Goal: Transaction & Acquisition: Purchase product/service

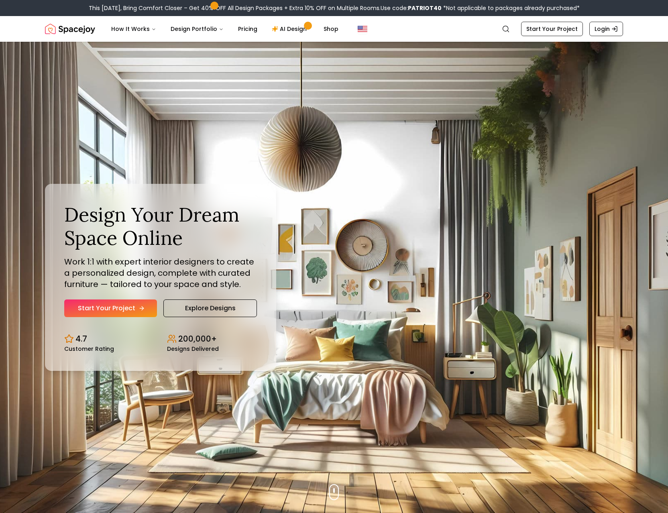
click at [133, 312] on link "Start Your Project" at bounding box center [110, 308] width 93 height 18
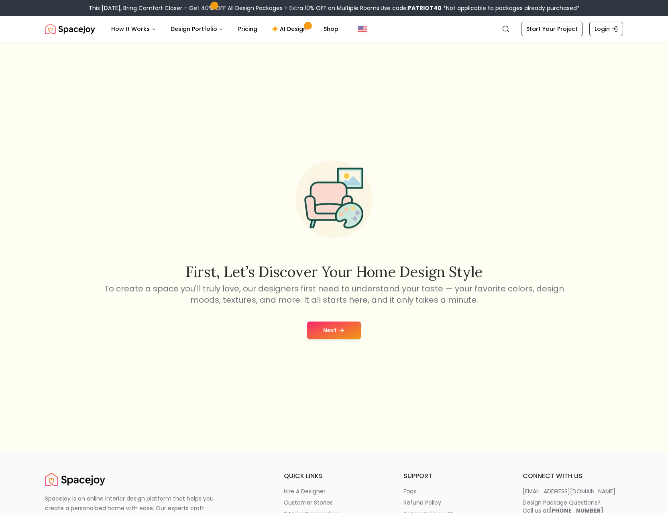
click at [330, 334] on button "Next" at bounding box center [334, 330] width 54 height 18
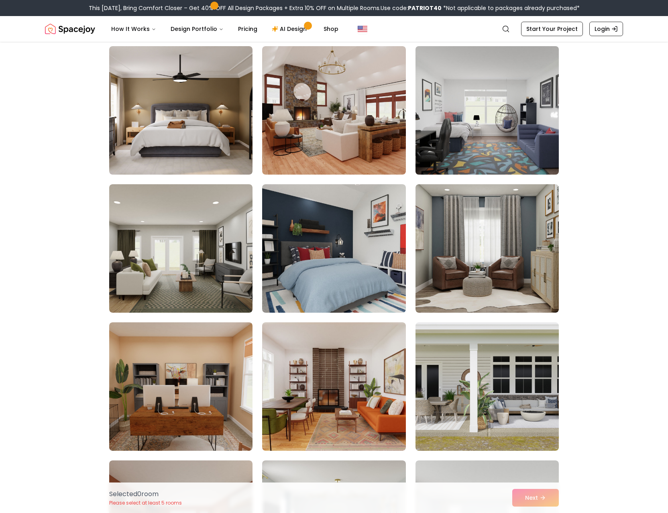
scroll to position [472, 0]
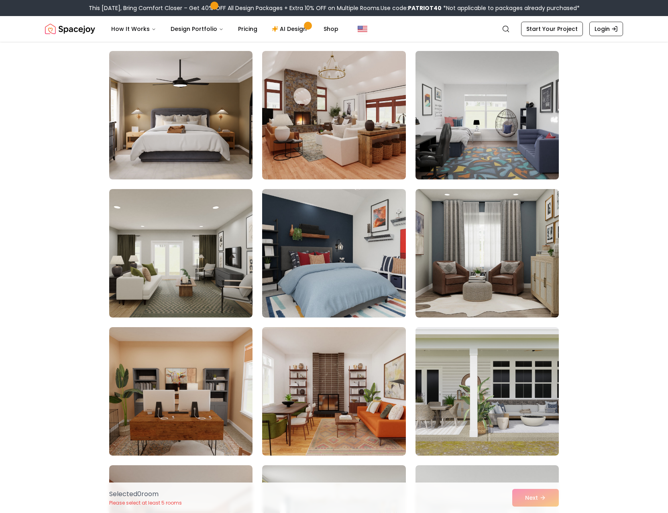
click at [486, 148] on img at bounding box center [487, 115] width 150 height 135
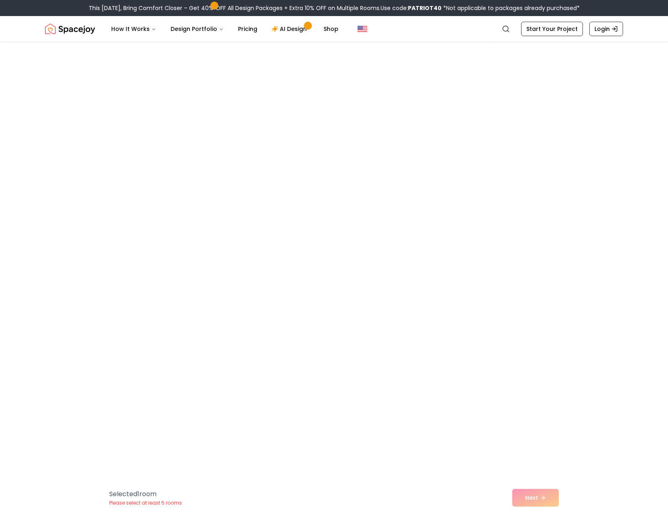
scroll to position [2960, 0]
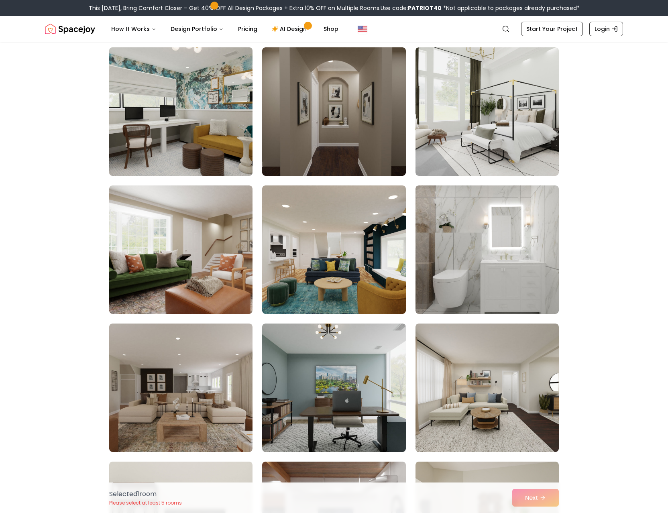
click at [209, 129] on img at bounding box center [181, 111] width 150 height 135
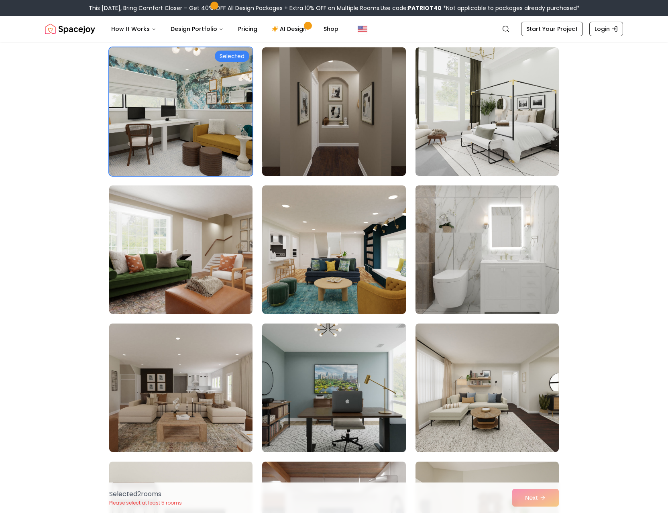
click at [340, 349] on img at bounding box center [333, 387] width 150 height 135
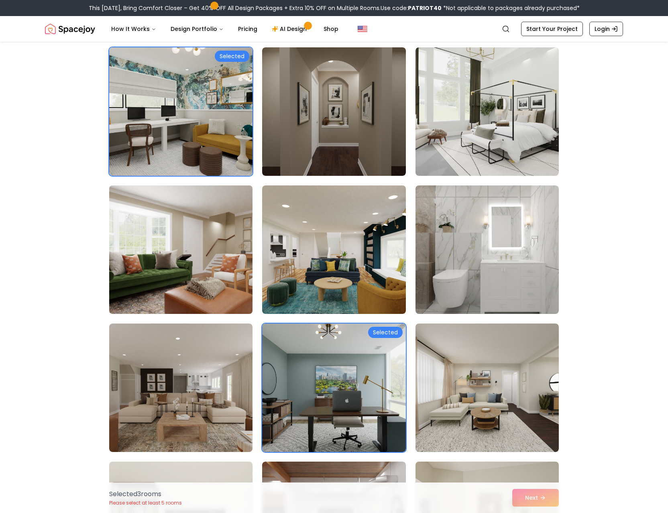
click at [213, 301] on img at bounding box center [181, 249] width 150 height 135
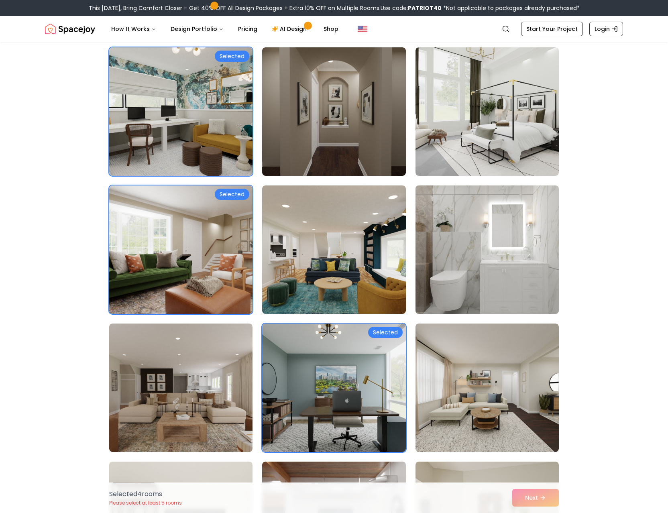
click at [457, 257] on img at bounding box center [487, 249] width 150 height 135
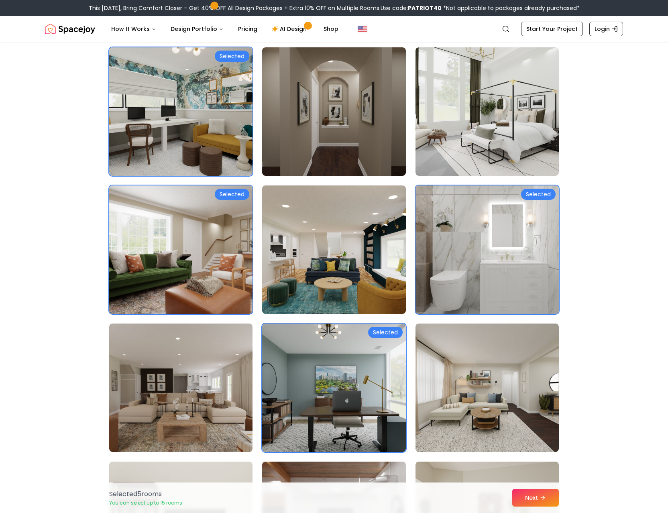
click at [463, 282] on img at bounding box center [487, 249] width 150 height 135
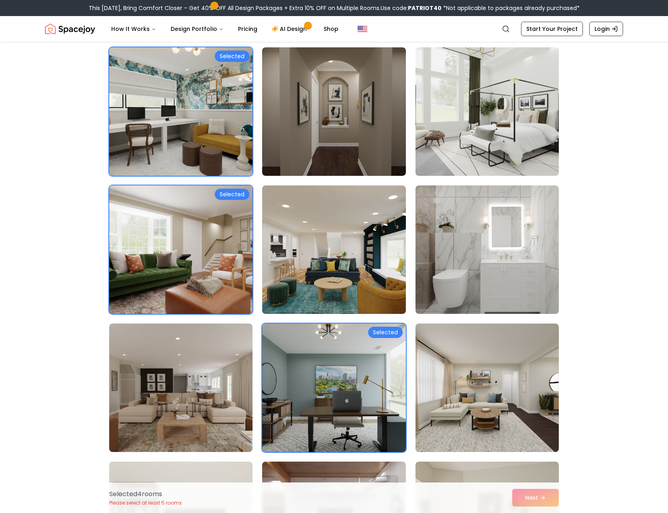
click at [446, 140] on img at bounding box center [487, 111] width 150 height 135
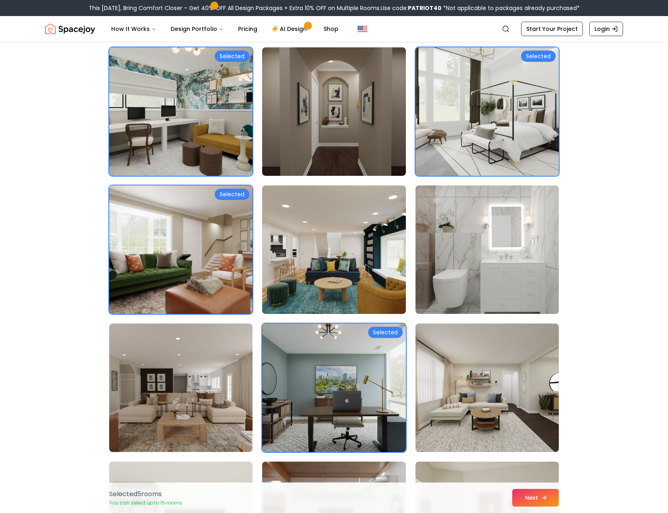
click at [538, 501] on button "Next" at bounding box center [535, 498] width 47 height 18
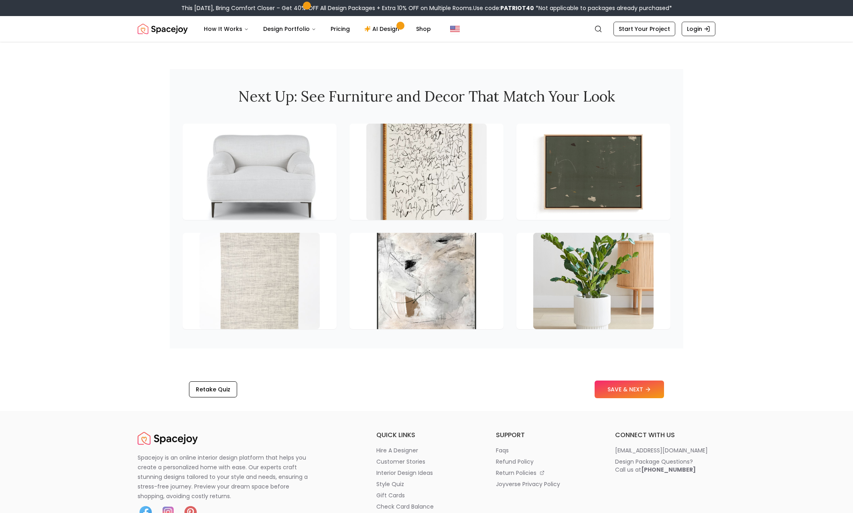
scroll to position [1077, 0]
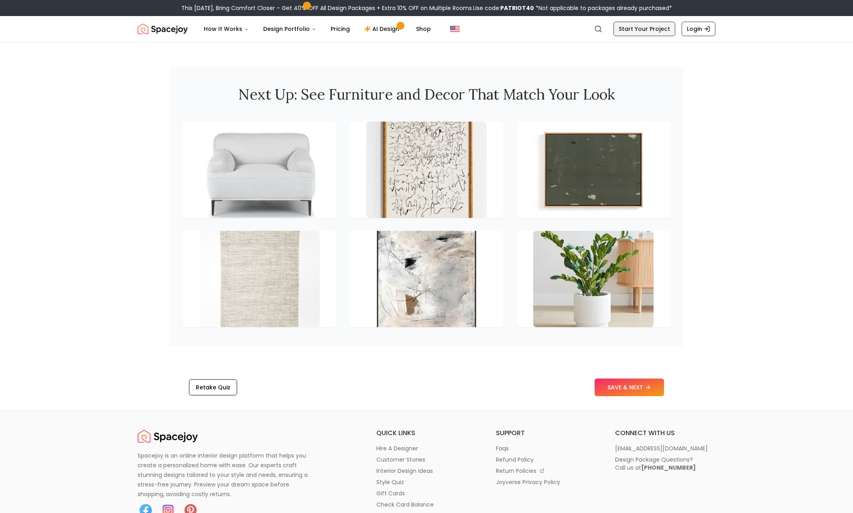
click at [632, 26] on link "Start Your Project" at bounding box center [645, 29] width 62 height 14
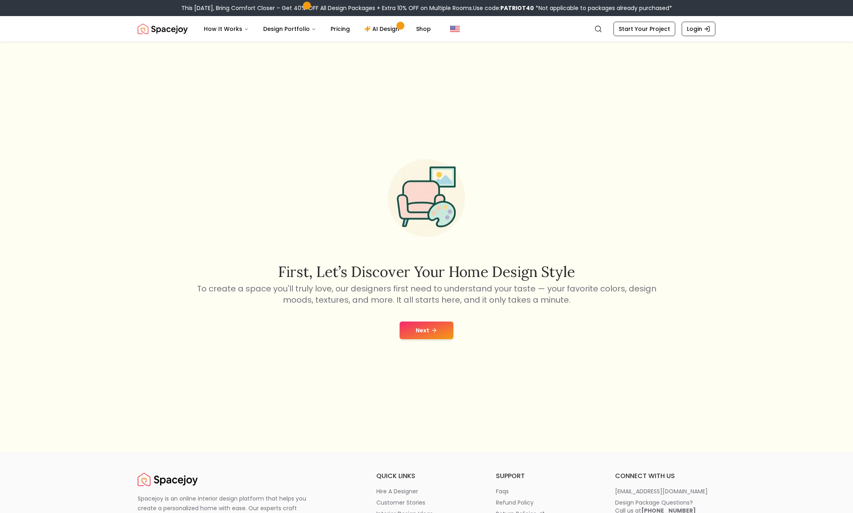
click at [433, 329] on icon at bounding box center [434, 330] width 6 height 6
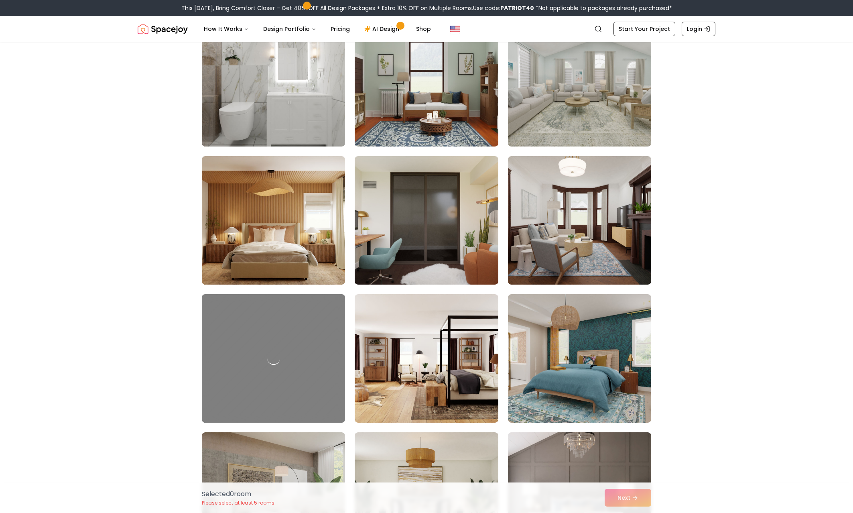
scroll to position [3614, 0]
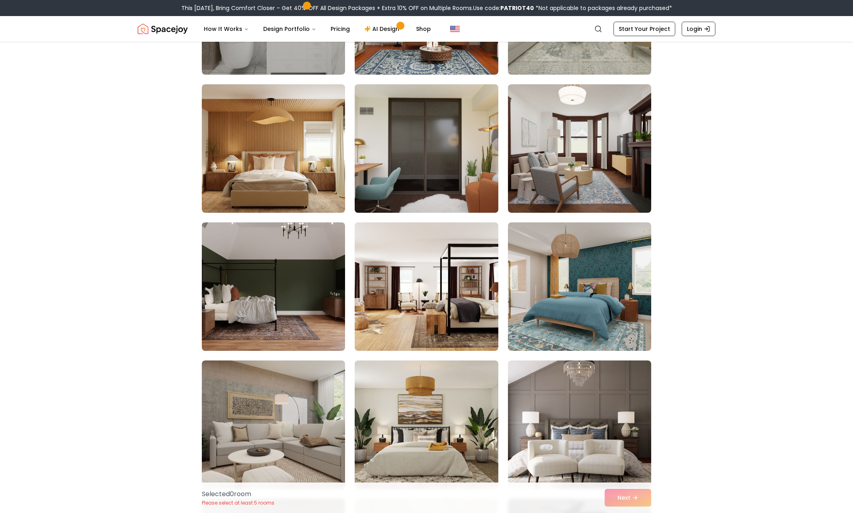
click at [452, 179] on img at bounding box center [426, 148] width 150 height 135
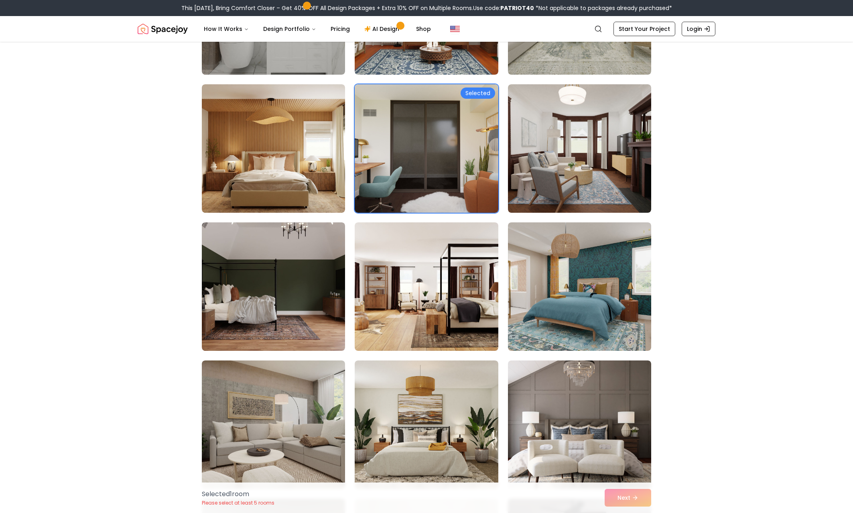
click at [339, 266] on img at bounding box center [273, 286] width 150 height 135
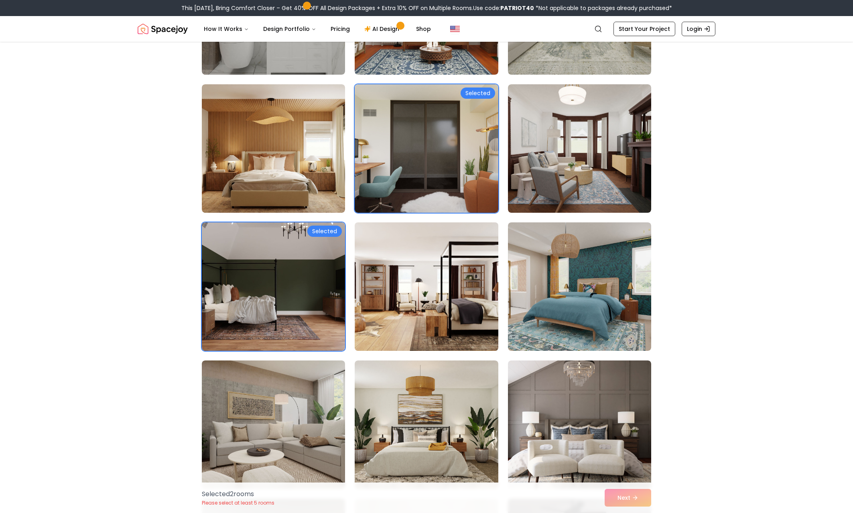
click at [398, 265] on img at bounding box center [426, 286] width 150 height 135
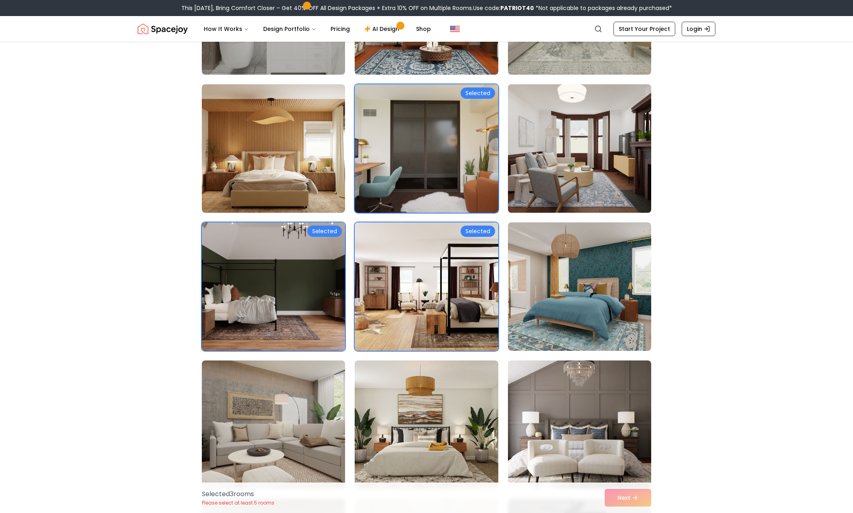
click at [577, 166] on img at bounding box center [579, 148] width 150 height 135
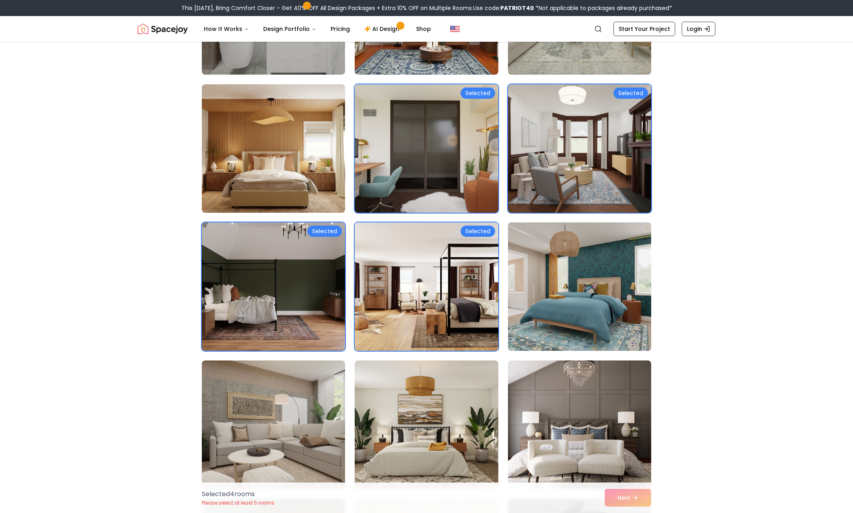
click at [576, 239] on img at bounding box center [579, 286] width 150 height 135
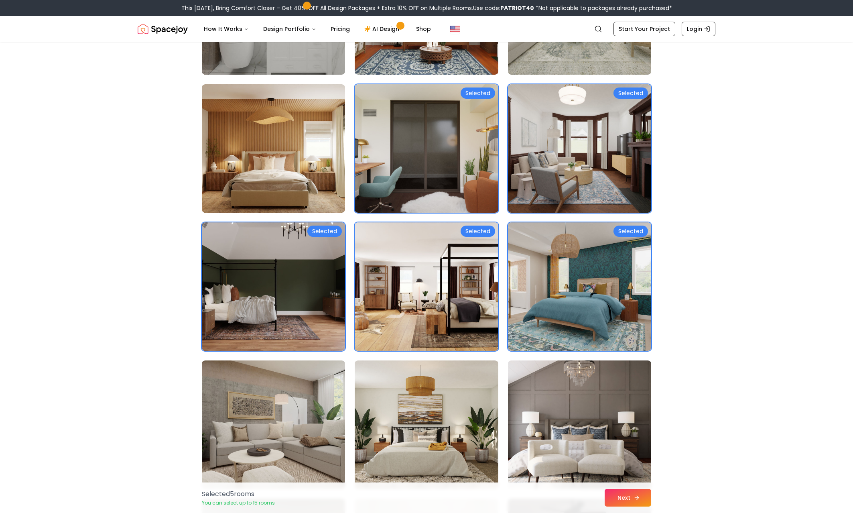
click at [627, 501] on button "Next" at bounding box center [628, 498] width 47 height 18
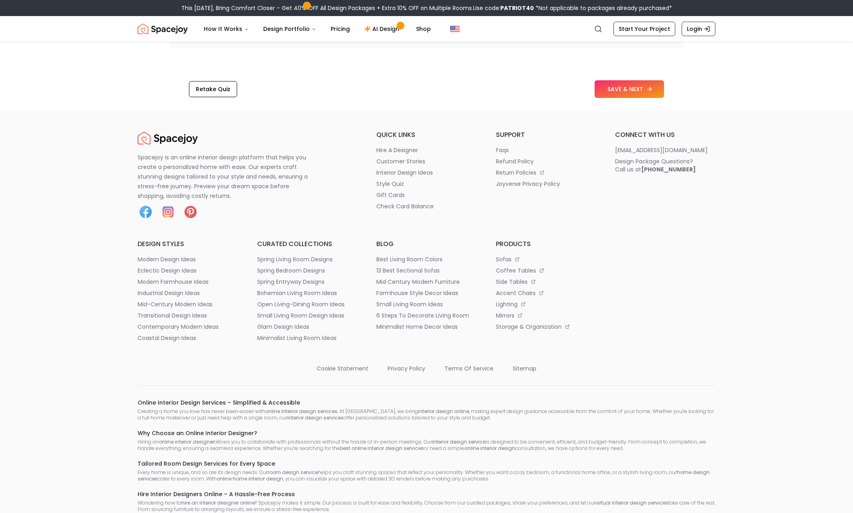
click at [610, 98] on button "SAVE & NEXT" at bounding box center [629, 89] width 69 height 18
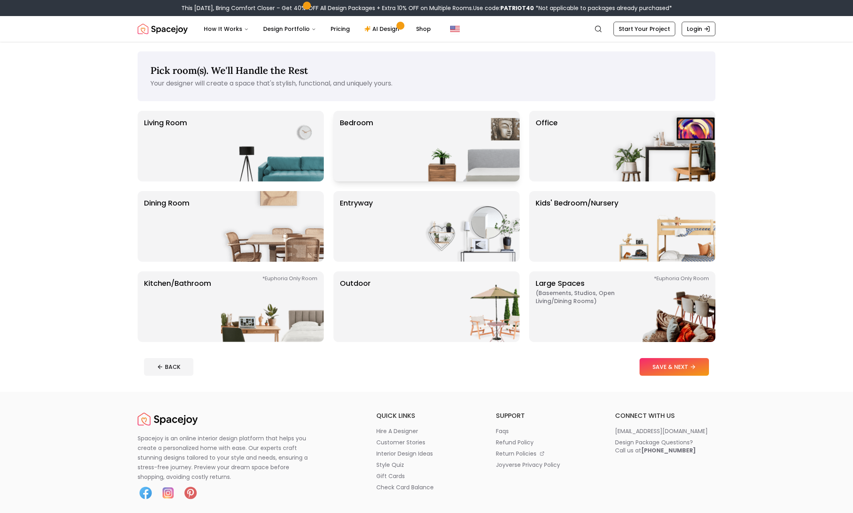
click at [417, 141] on img at bounding box center [468, 146] width 103 height 71
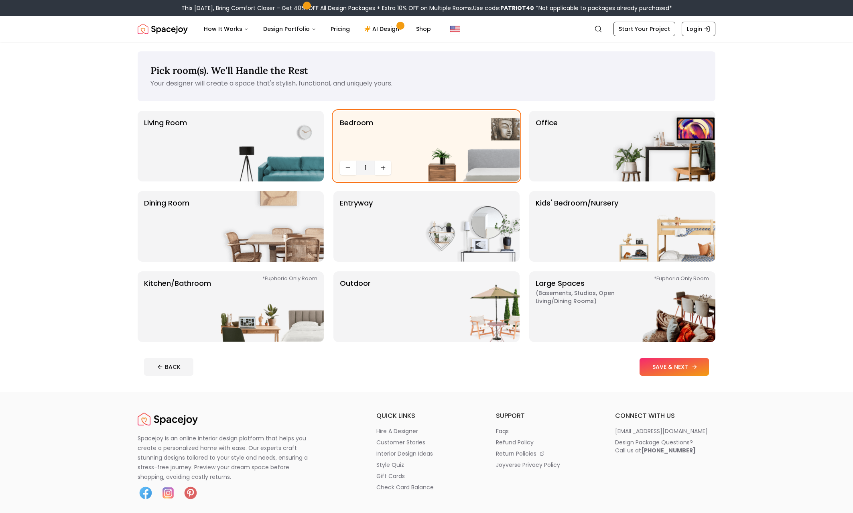
click at [670, 369] on button "SAVE & NEXT" at bounding box center [674, 367] width 69 height 18
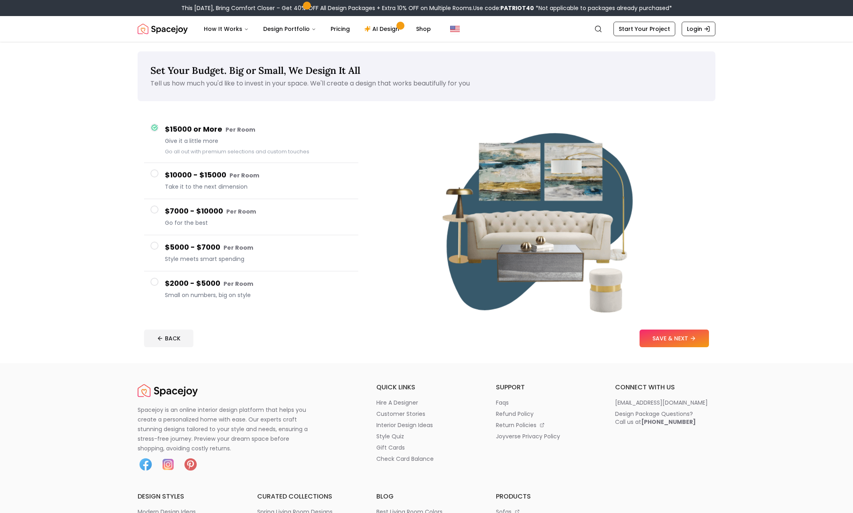
click at [235, 286] on small "Per Room" at bounding box center [238, 284] width 30 height 8
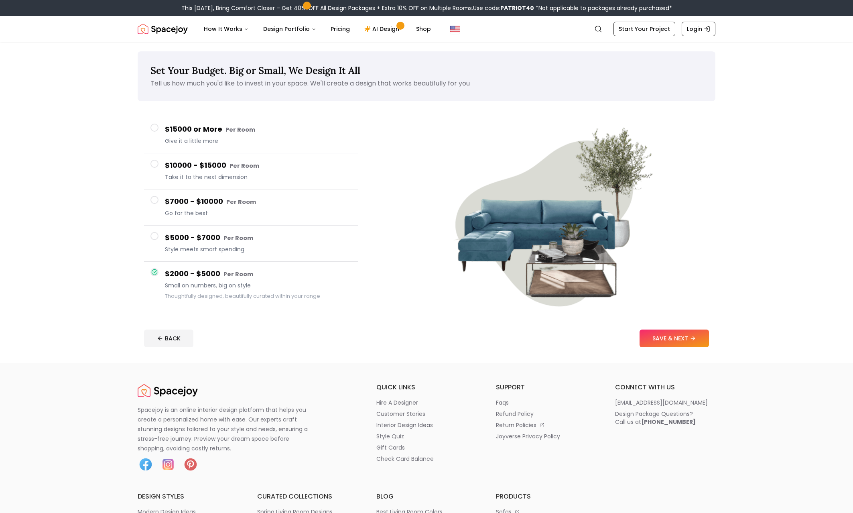
click at [226, 127] on small "Per Room" at bounding box center [241, 130] width 30 height 8
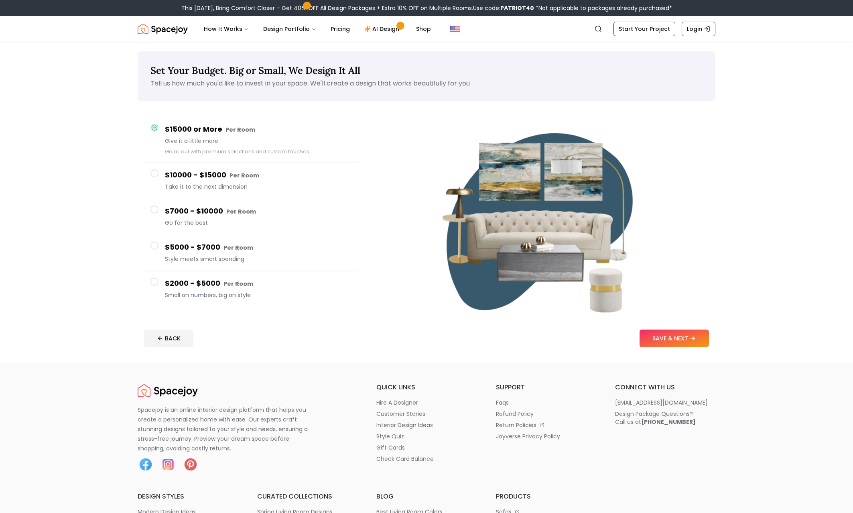
click at [216, 287] on h4 "$2000 - $5000 Per Room" at bounding box center [258, 284] width 187 height 12
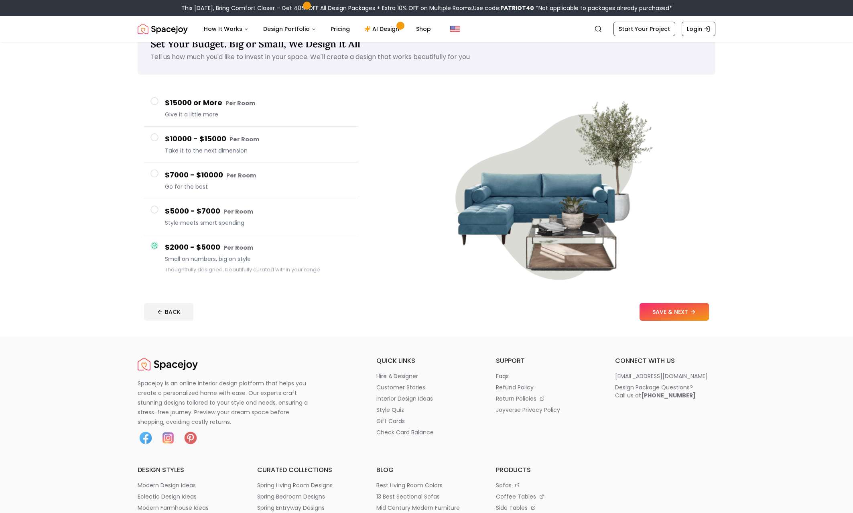
scroll to position [30, 0]
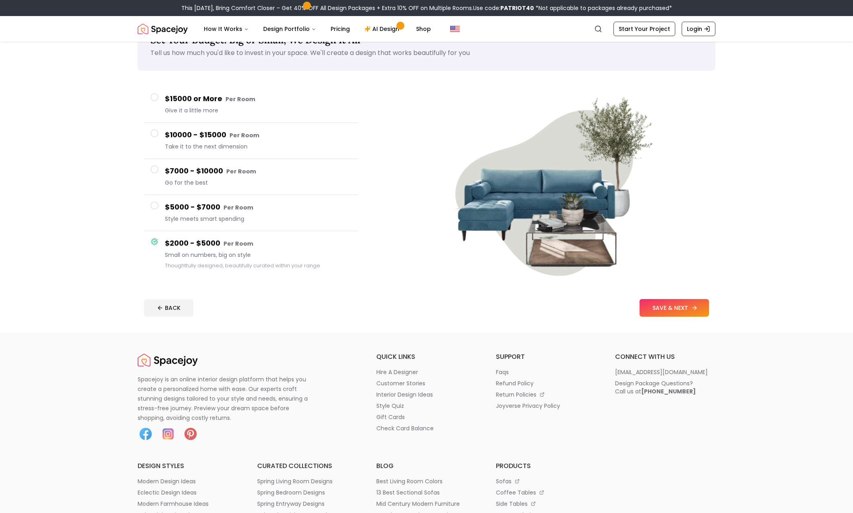
click at [680, 304] on button "SAVE & NEXT" at bounding box center [674, 308] width 69 height 18
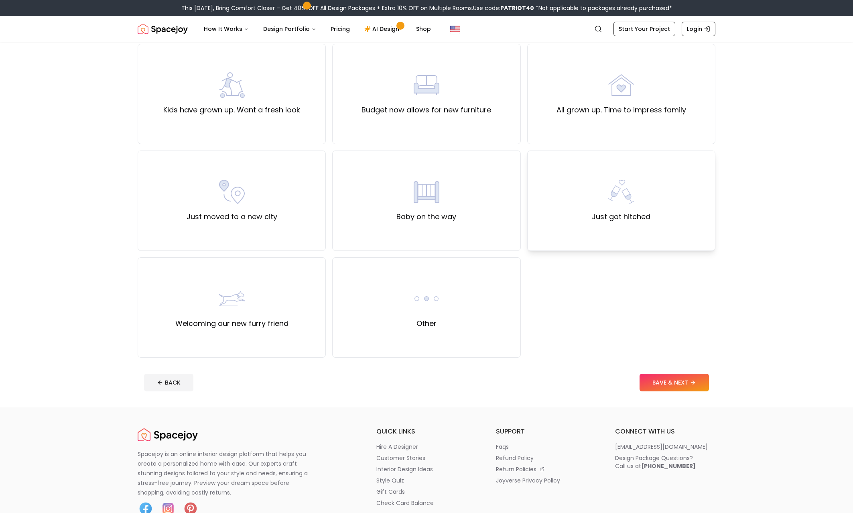
scroll to position [175, 0]
click at [432, 312] on div "Other" at bounding box center [427, 306] width 26 height 43
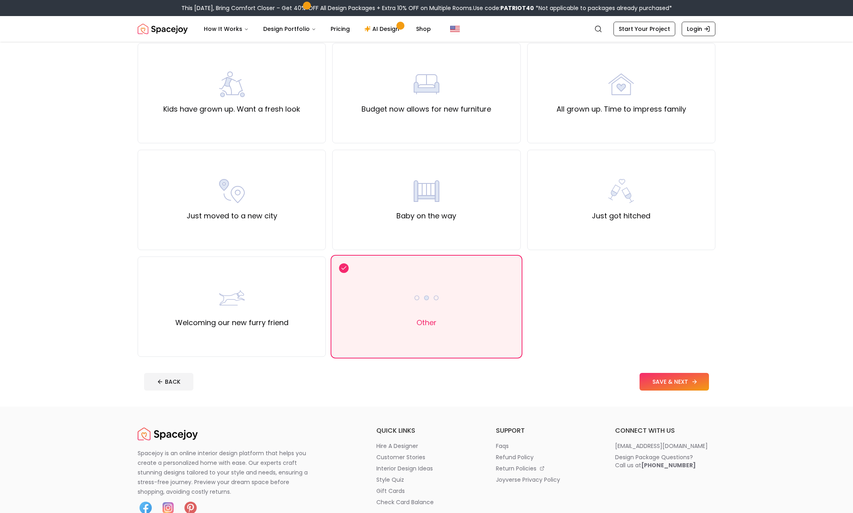
click at [693, 380] on icon at bounding box center [694, 381] width 6 height 6
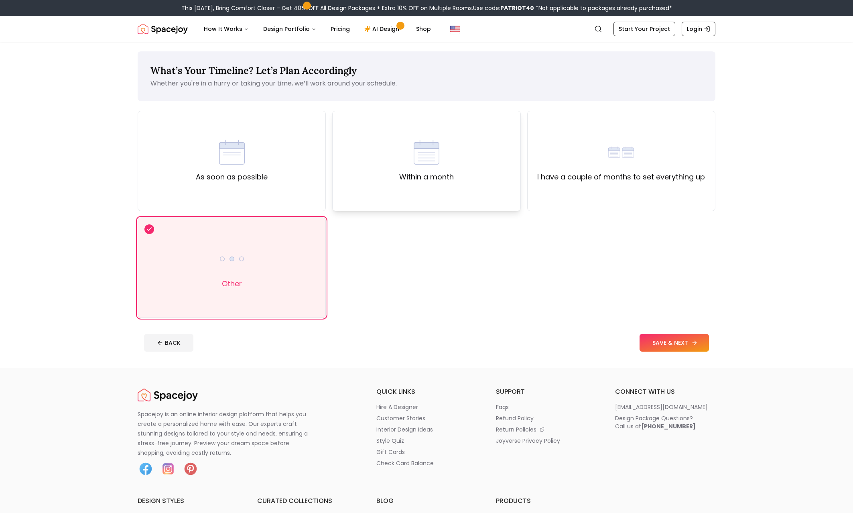
click at [393, 177] on div "Within a month" at bounding box center [426, 161] width 188 height 100
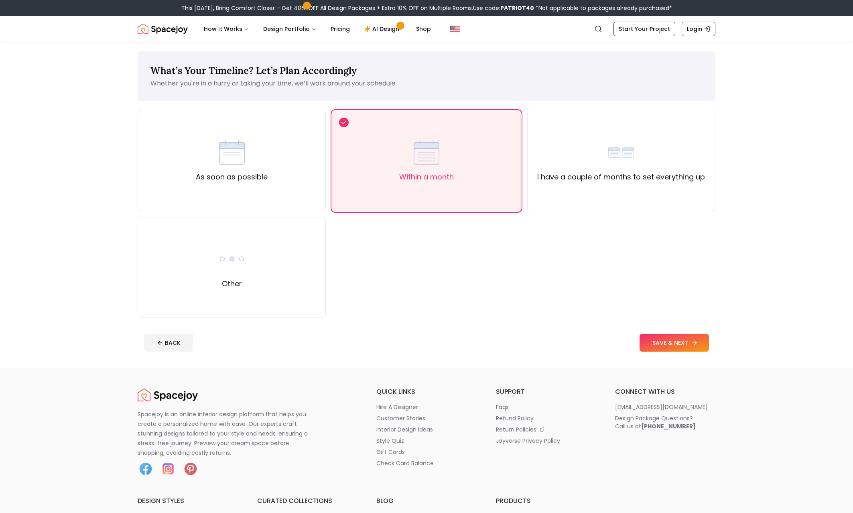
click at [691, 335] on button "SAVE & NEXT" at bounding box center [674, 343] width 69 height 18
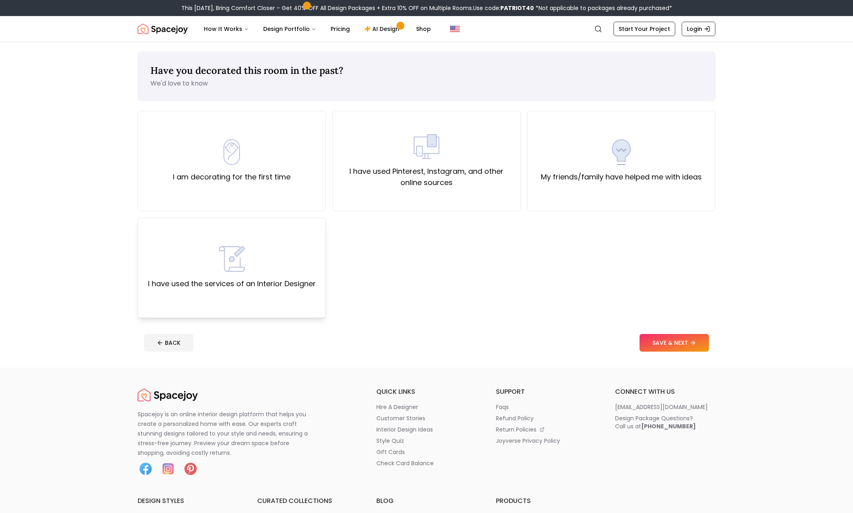
click at [226, 270] on img at bounding box center [232, 259] width 26 height 26
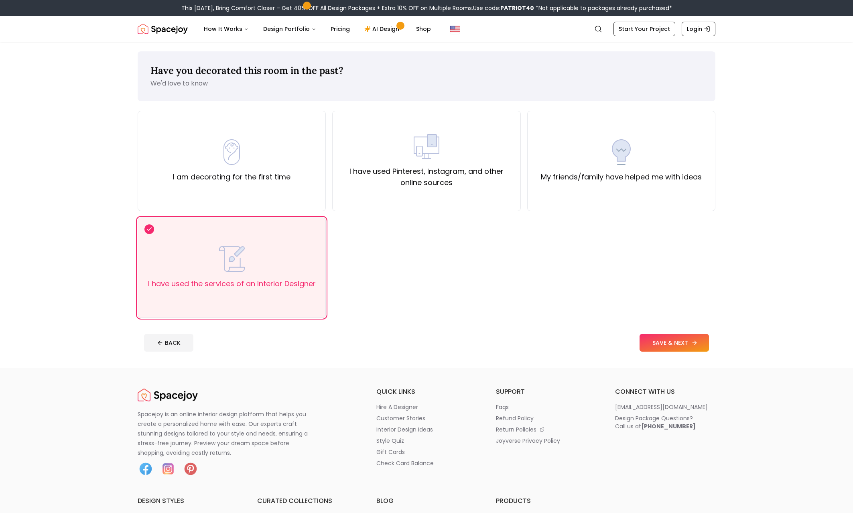
click at [675, 345] on button "SAVE & NEXT" at bounding box center [674, 343] width 69 height 18
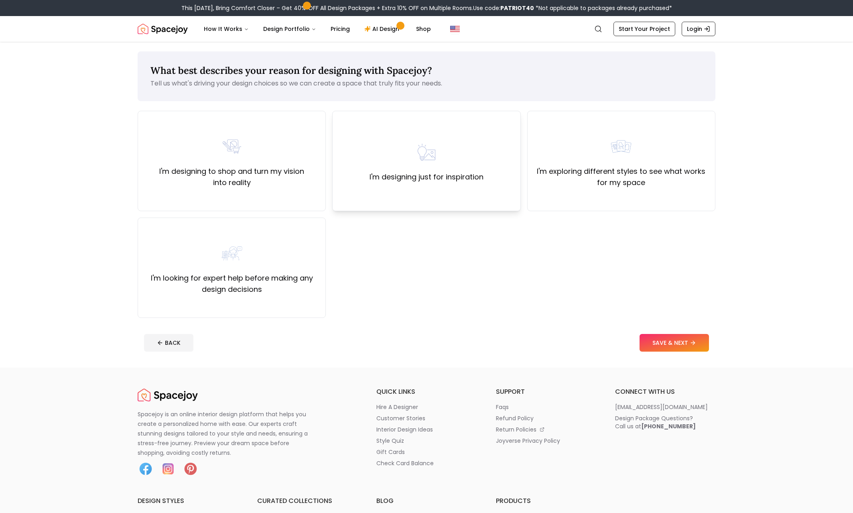
click at [471, 142] on div "I'm designing just for inspiration" at bounding box center [427, 160] width 114 height 43
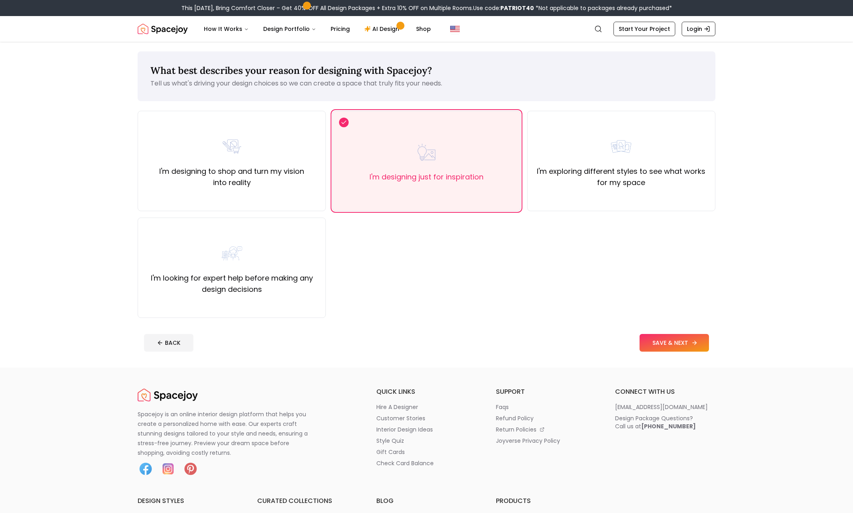
click at [665, 340] on button "SAVE & NEXT" at bounding box center [674, 343] width 69 height 18
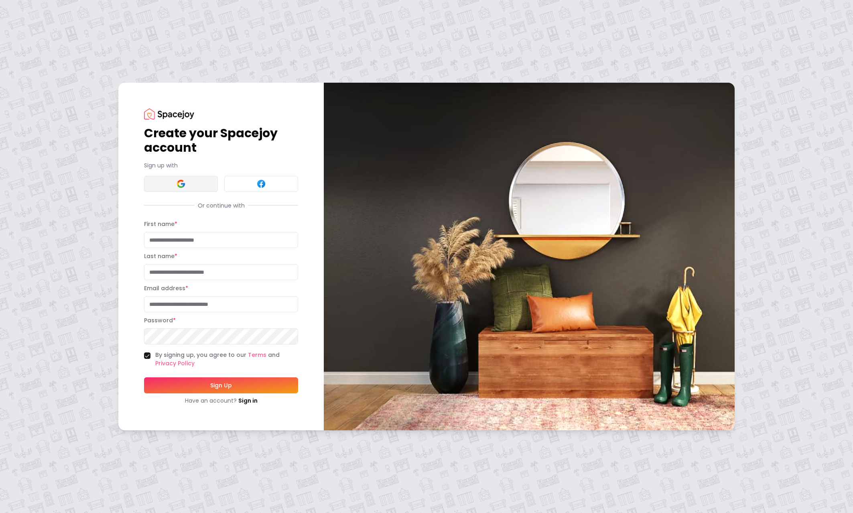
click at [209, 191] on button at bounding box center [181, 184] width 74 height 16
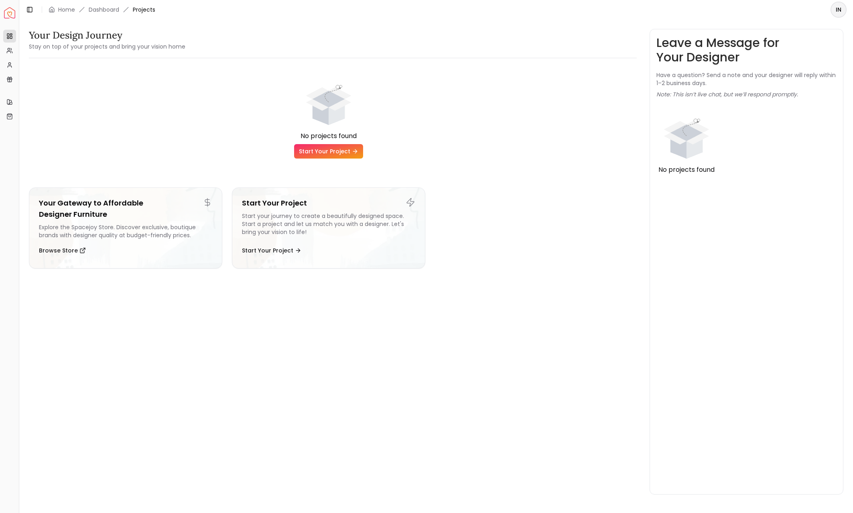
click at [356, 151] on icon at bounding box center [356, 151] width 2 height 4
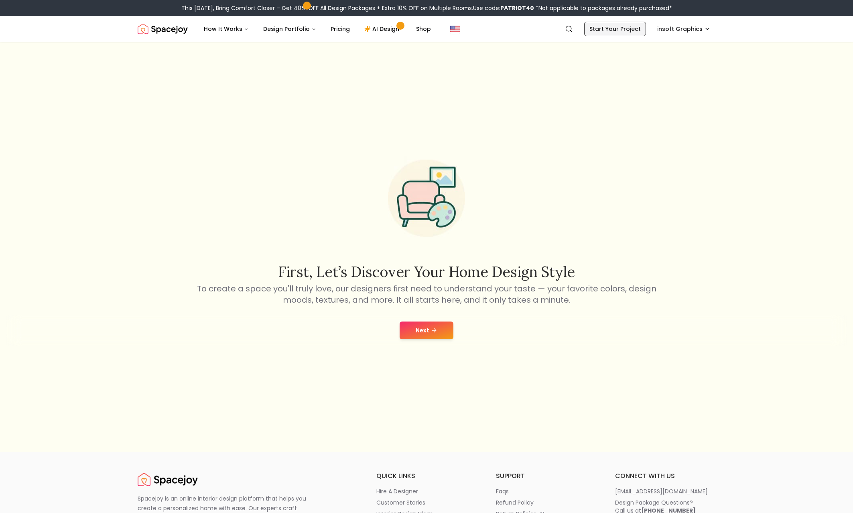
click at [609, 31] on link "Start Your Project" at bounding box center [615, 29] width 62 height 14
click at [622, 26] on link "Start Your Project" at bounding box center [615, 29] width 62 height 14
click at [619, 26] on link "Start Your Project" at bounding box center [615, 29] width 62 height 14
click at [450, 325] on button "Next" at bounding box center [427, 330] width 54 height 18
